Goal: Navigation & Orientation: Find specific page/section

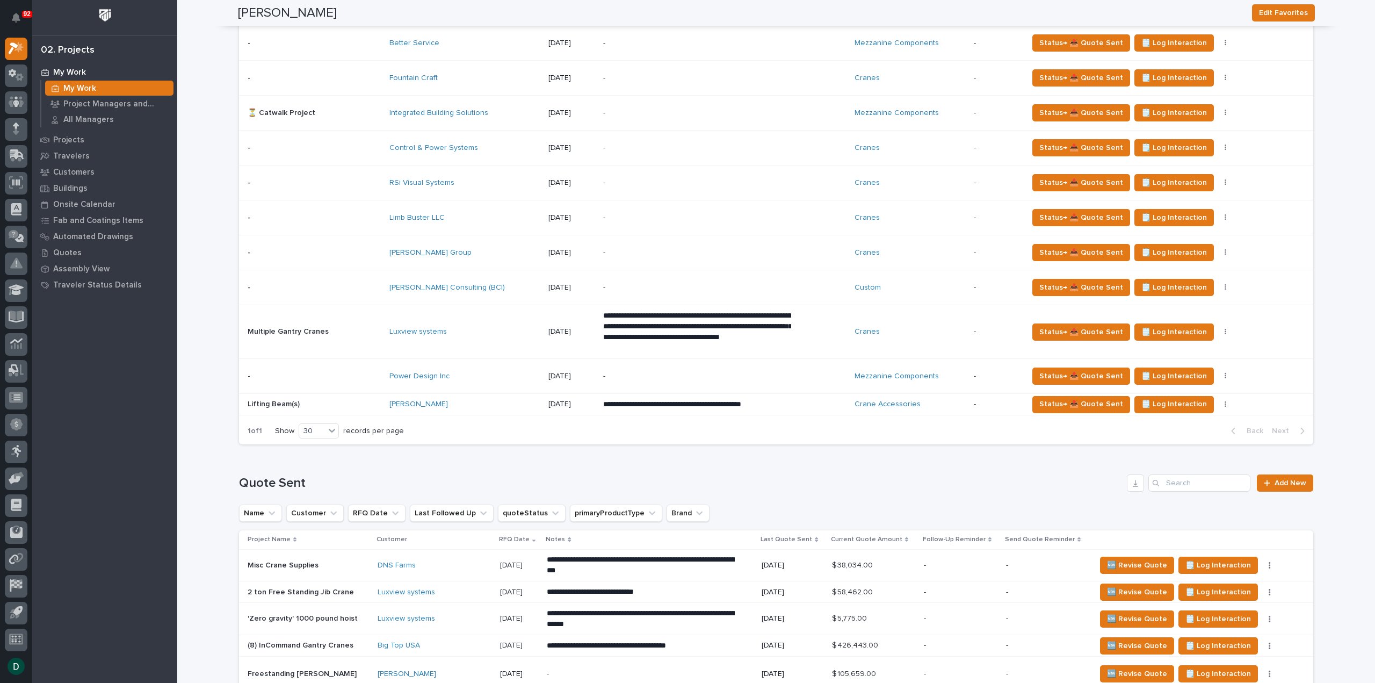
scroll to position [806, 0]
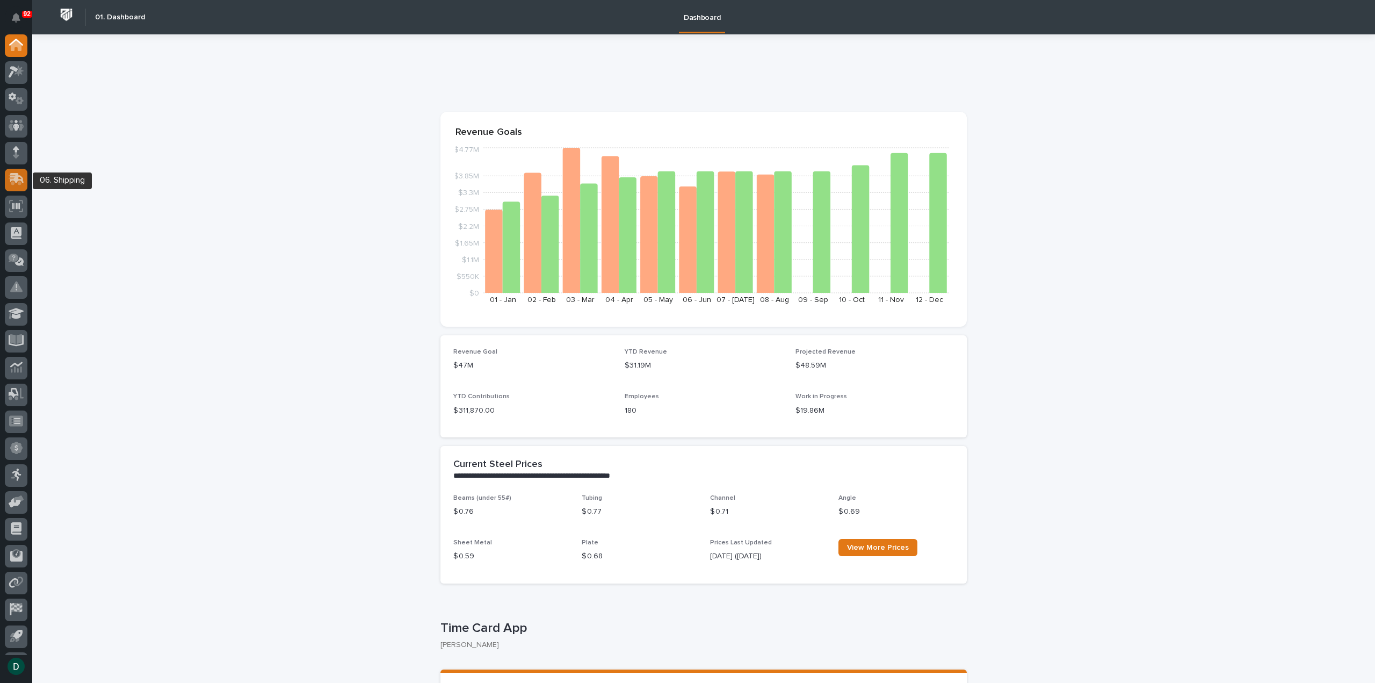
click at [17, 180] on icon at bounding box center [17, 178] width 14 height 10
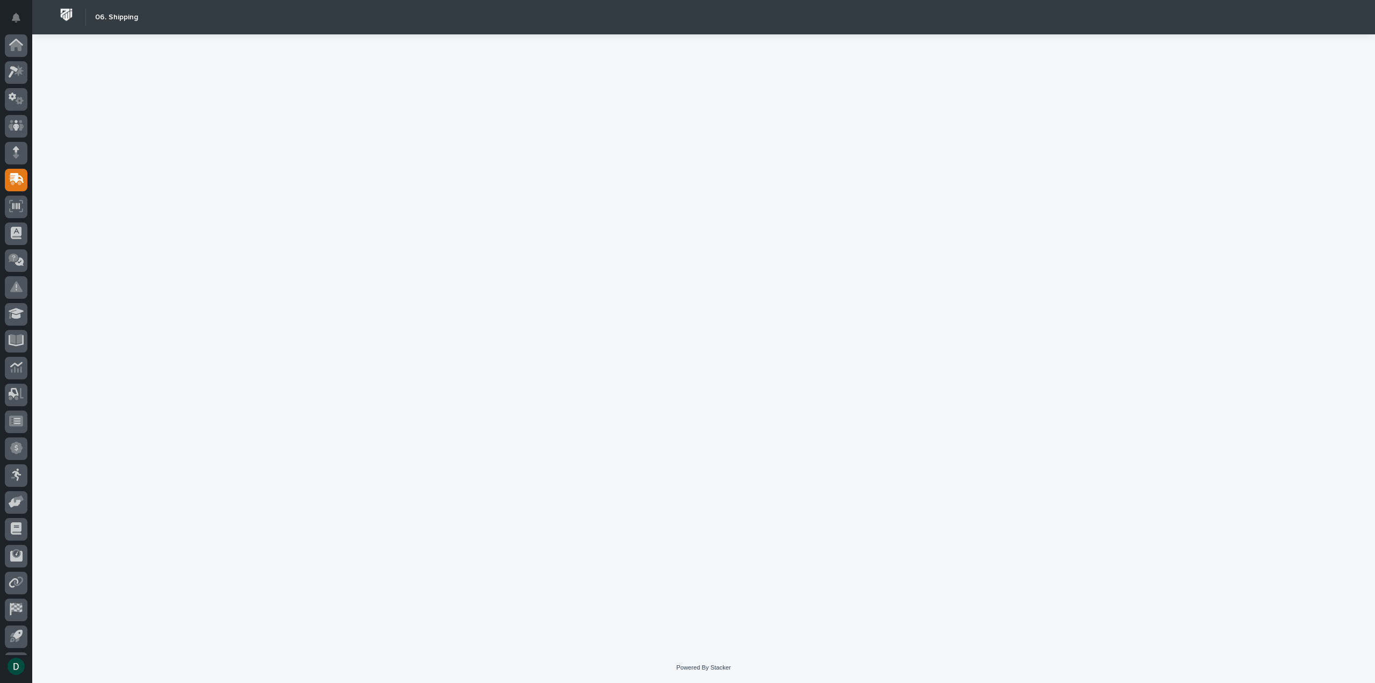
scroll to position [24, 0]
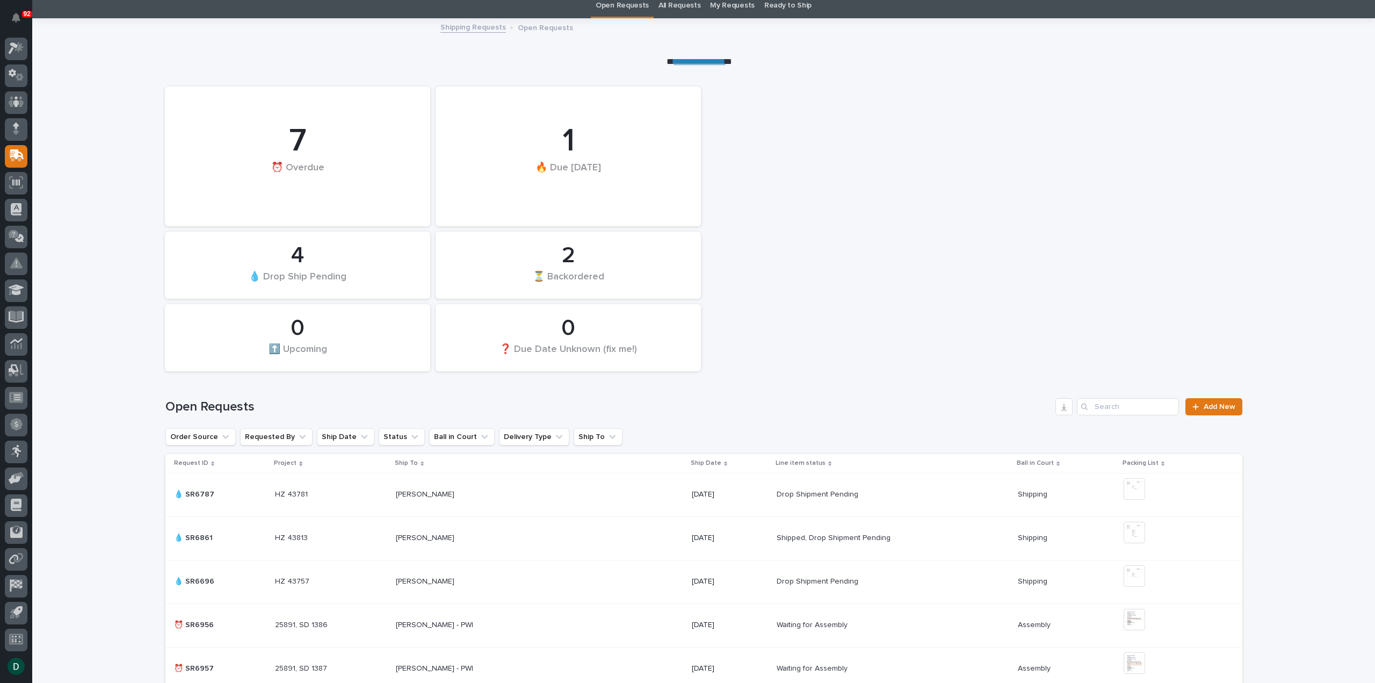
scroll to position [34, 0]
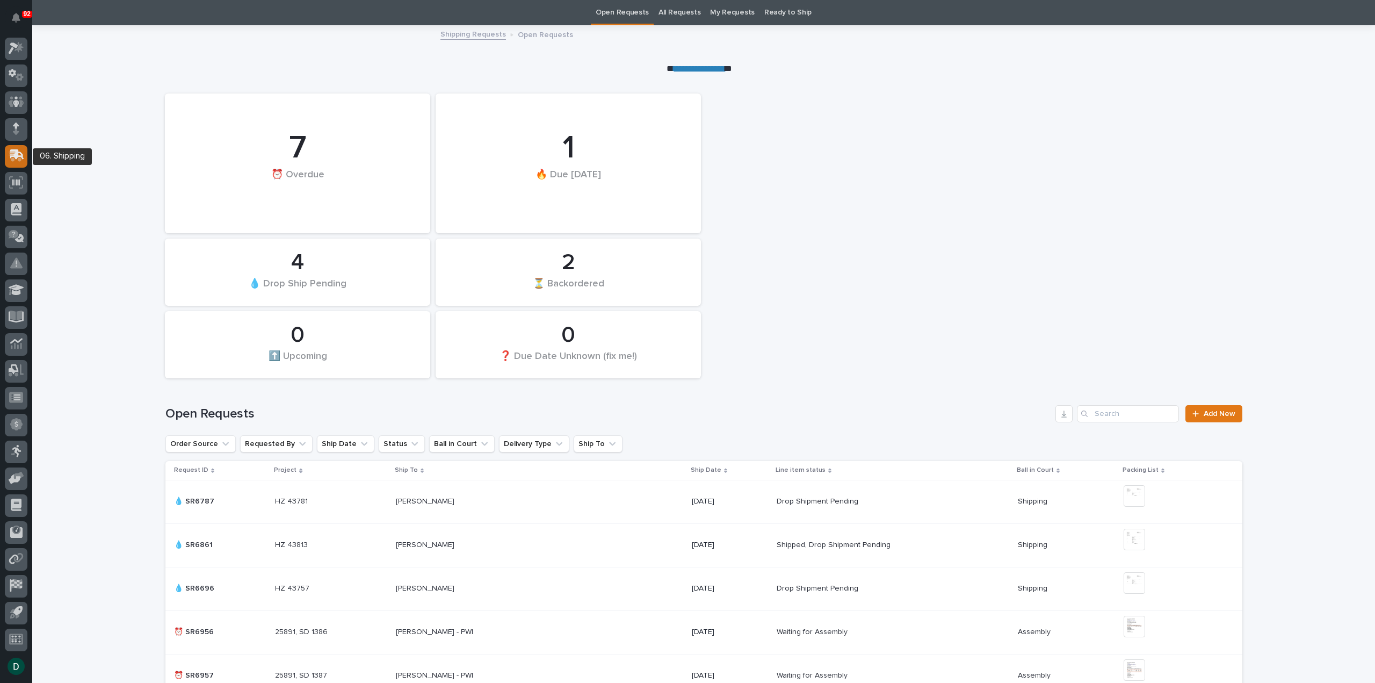
click at [17, 156] on icon at bounding box center [17, 154] width 14 height 10
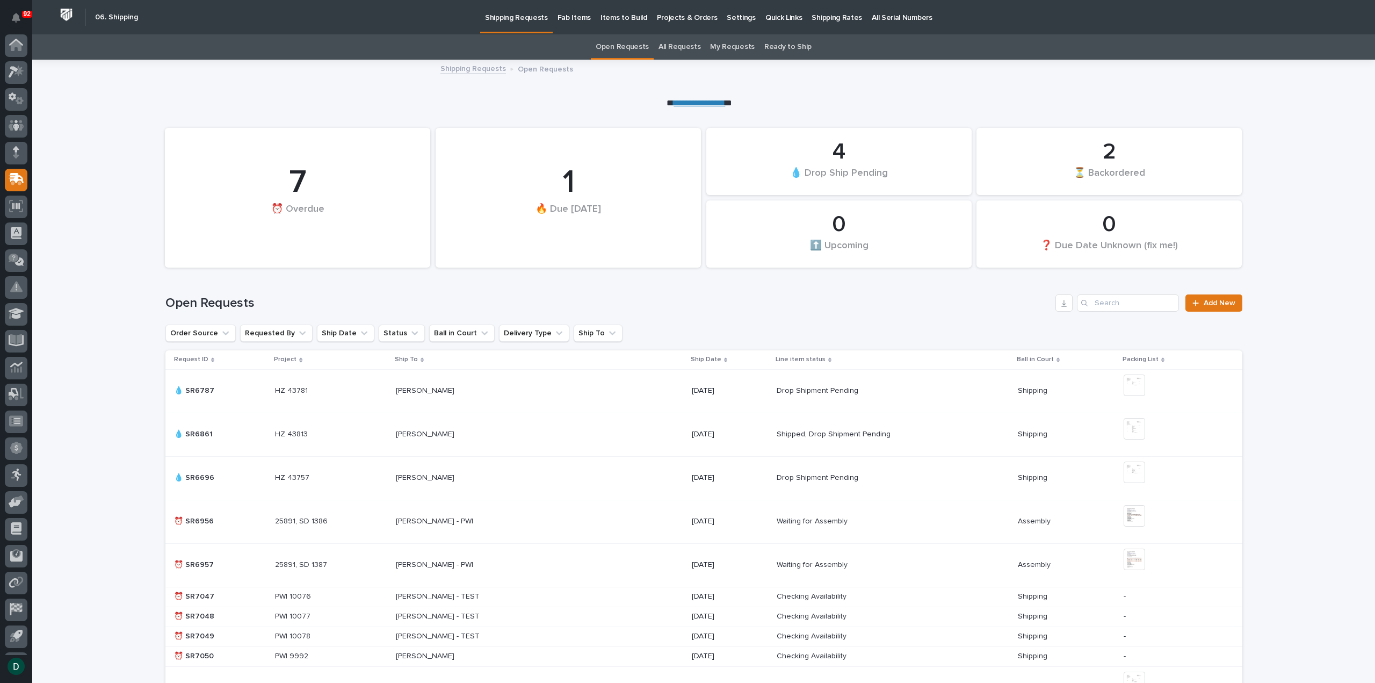
scroll to position [24, 0]
click at [831, 19] on p "Shipping Rates" at bounding box center [837, 11] width 51 height 23
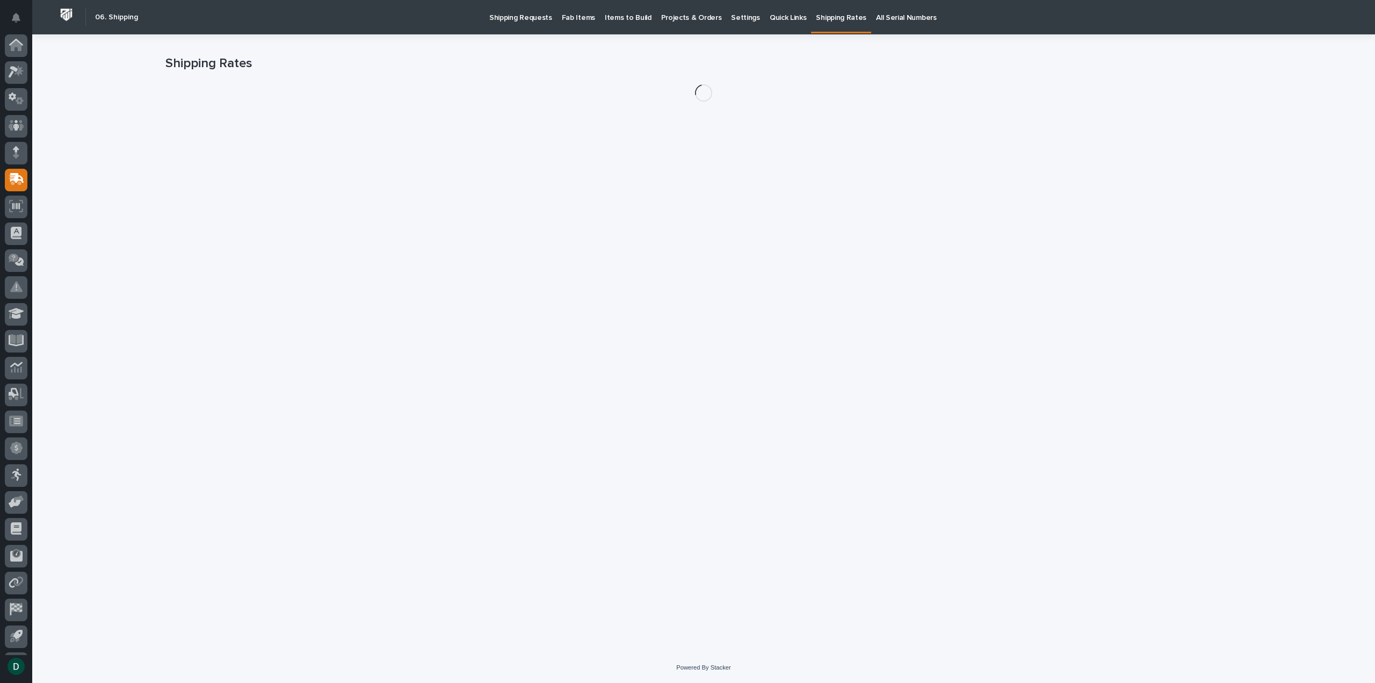
scroll to position [24, 0]
